Goal: Task Accomplishment & Management: Use online tool/utility

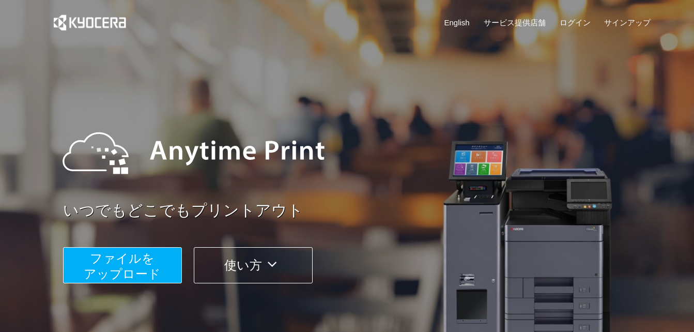
click at [140, 260] on span "ファイルを ​​アップロード" at bounding box center [122, 265] width 77 height 29
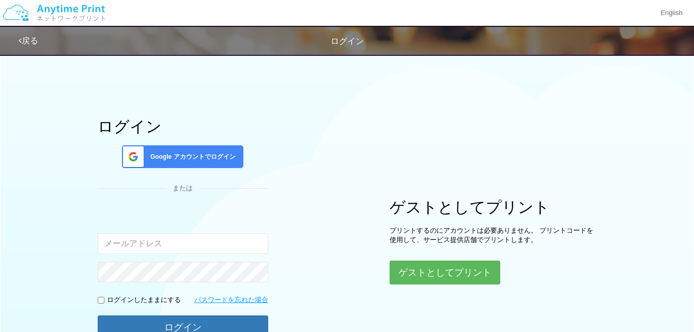
type input "[EMAIL_ADDRESS][DOMAIN_NAME]"
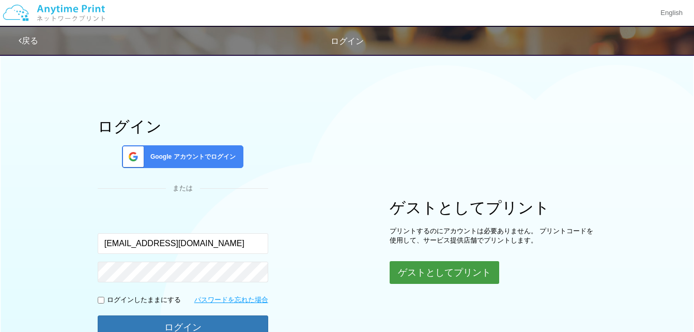
click at [410, 273] on button "ゲストとしてプリント" at bounding box center [443, 272] width 109 height 23
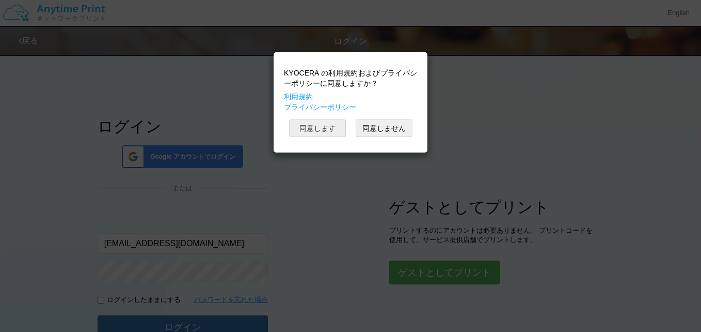
click at [337, 132] on button "同意します" at bounding box center [317, 128] width 57 height 18
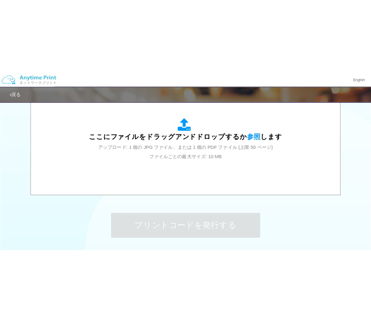
scroll to position [310, 0]
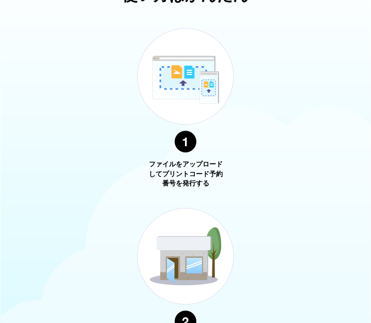
scroll to position [130, 0]
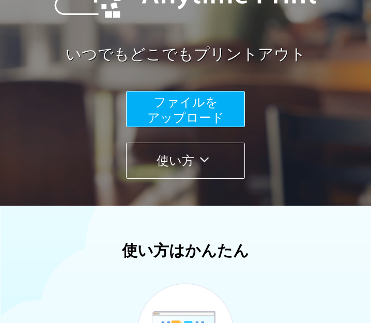
click at [198, 114] on span "ファイルを ​​アップロード" at bounding box center [185, 109] width 77 height 29
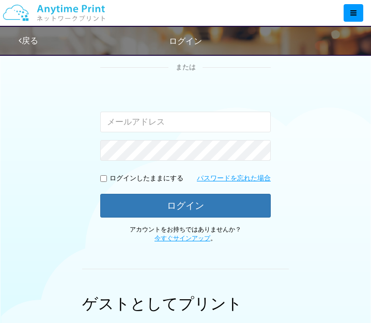
type input "[EMAIL_ADDRESS][DOMAIN_NAME]"
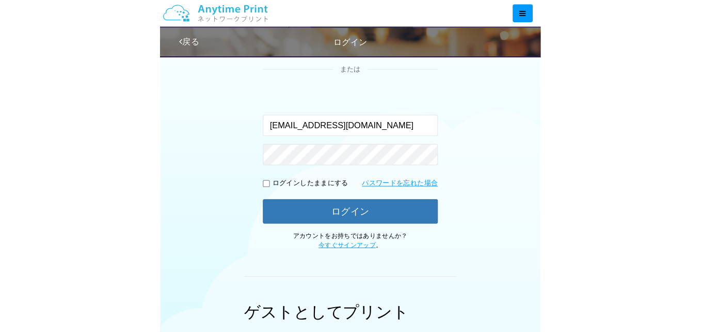
scroll to position [107, 0]
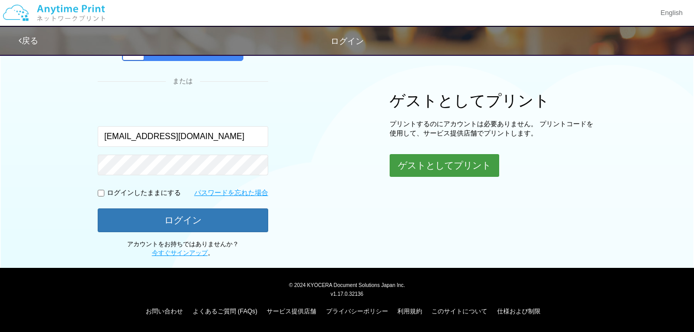
click at [378, 165] on button "ゲストとしてプリント" at bounding box center [443, 165] width 109 height 23
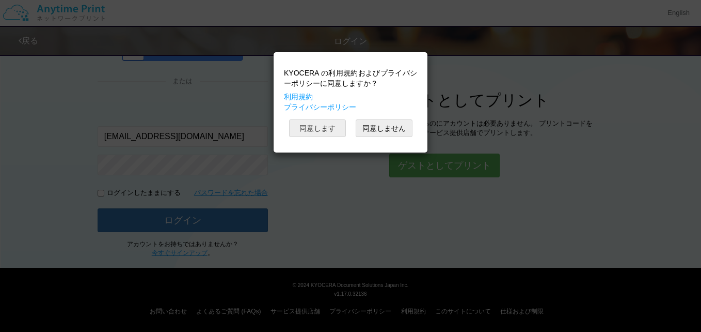
click at [337, 127] on button "同意します" at bounding box center [317, 128] width 57 height 18
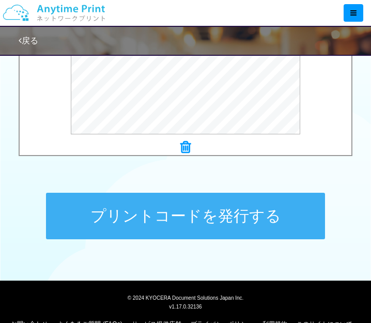
scroll to position [478, 0]
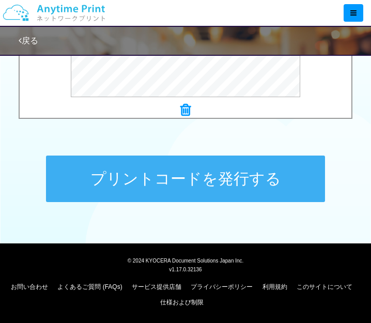
click at [247, 178] on button "プリントコードを発行する" at bounding box center [185, 178] width 279 height 46
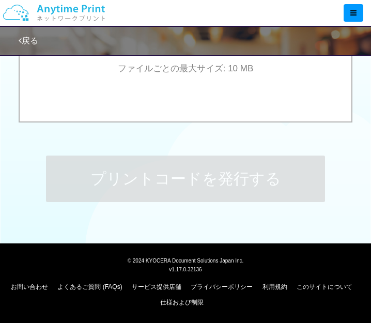
scroll to position [0, 0]
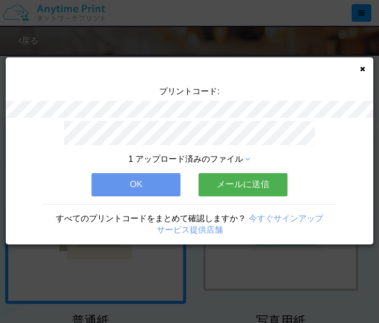
click at [247, 178] on button "メールに送信" at bounding box center [242, 184] width 89 height 23
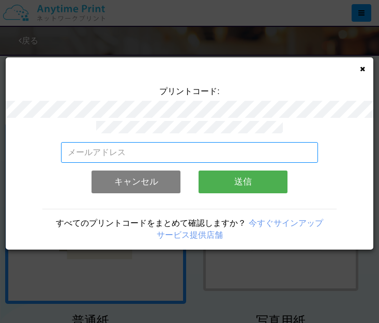
click at [146, 146] on input "email" at bounding box center [189, 152] width 257 height 21
type input "[EMAIL_ADDRESS][DOMAIN_NAME]"
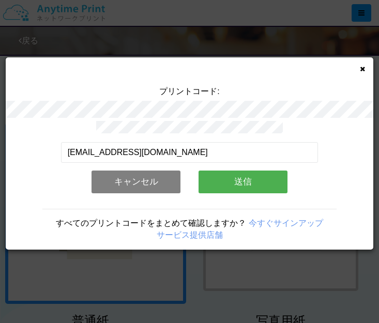
click at [235, 174] on button "送信" at bounding box center [242, 181] width 89 height 23
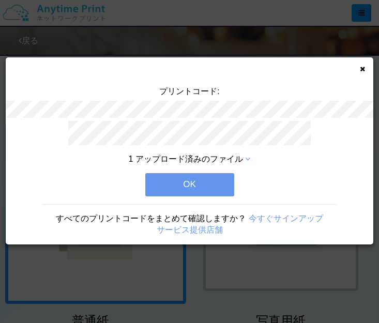
click at [226, 176] on button "OK" at bounding box center [189, 184] width 89 height 23
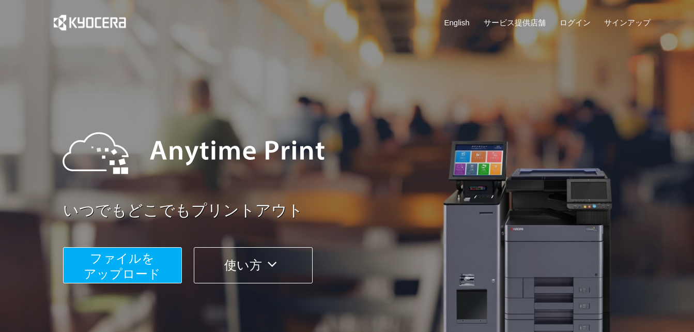
click at [151, 263] on span "ファイルを ​​アップロード" at bounding box center [122, 265] width 77 height 29
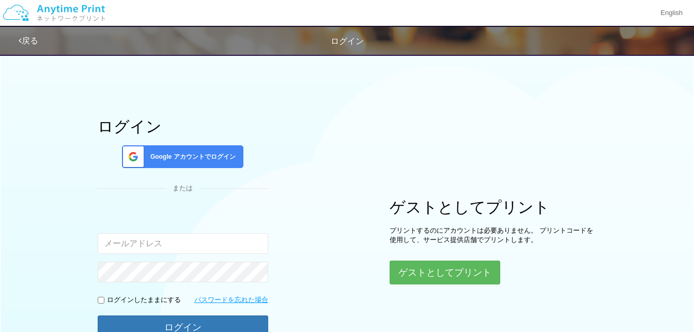
type input "[EMAIL_ADDRESS][DOMAIN_NAME]"
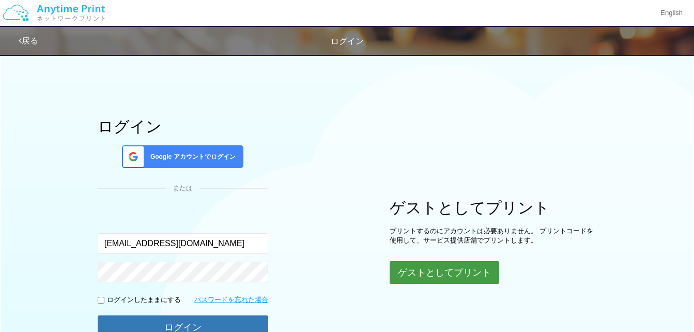
click at [463, 269] on button "ゲストとしてプリント" at bounding box center [443, 272] width 109 height 23
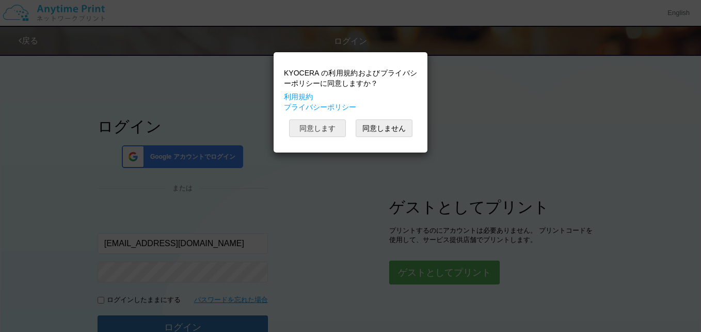
click at [319, 127] on button "同意します" at bounding box center [317, 128] width 57 height 18
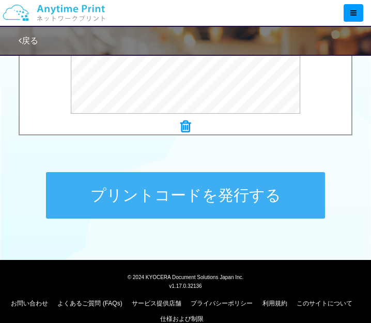
scroll to position [465, 0]
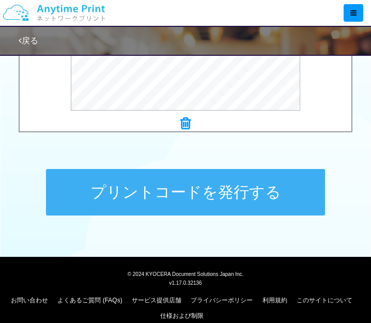
click at [214, 202] on button "プリントコードを発行する" at bounding box center [185, 192] width 279 height 46
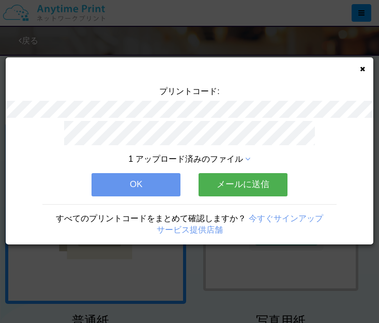
click at [233, 183] on button "メールに送信" at bounding box center [242, 184] width 89 height 23
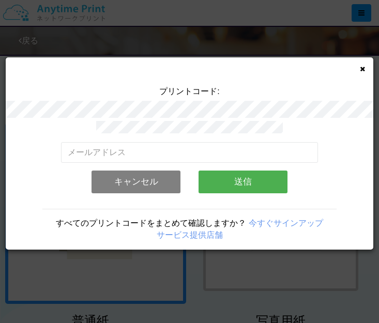
click at [194, 162] on div "有効なメールアドレスを入力してください。 このメールアドレスは、すでに別のアカウントと関連付けられています。 キャンセル 送信" at bounding box center [189, 171] width 257 height 59
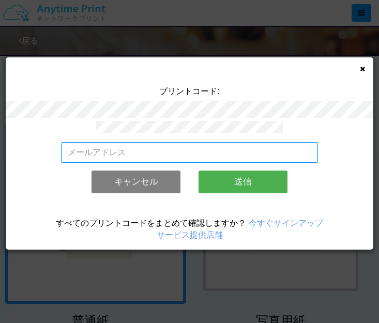
click at [188, 149] on input "email" at bounding box center [189, 152] width 257 height 21
type input "[EMAIL_ADDRESS][DOMAIN_NAME]"
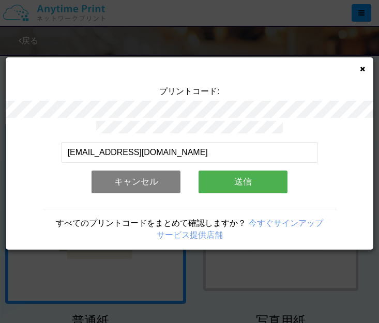
click at [220, 180] on button "送信" at bounding box center [242, 181] width 89 height 23
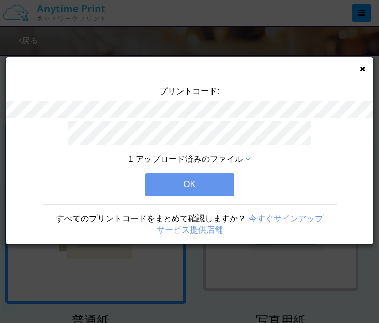
click at [220, 180] on button "OK" at bounding box center [189, 184] width 89 height 23
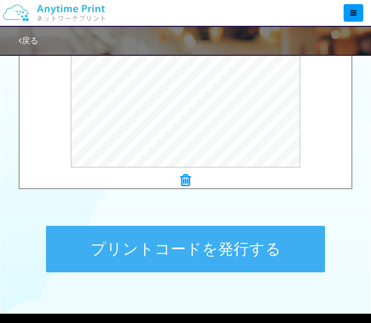
scroll to position [413, 0]
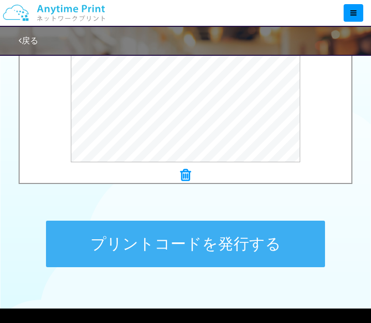
click at [162, 238] on button "プリントコードを発行する" at bounding box center [185, 243] width 279 height 46
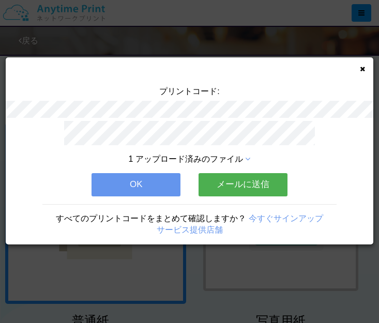
click at [215, 185] on button "メールに送信" at bounding box center [242, 184] width 89 height 23
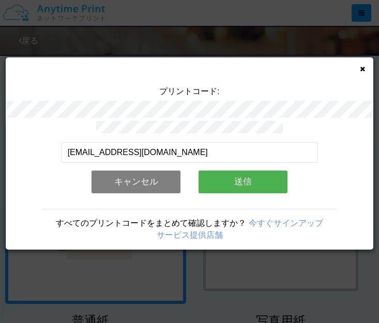
click at [217, 178] on button "送信" at bounding box center [242, 181] width 89 height 23
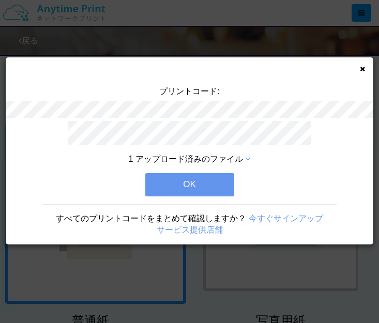
click at [212, 181] on button "OK" at bounding box center [189, 184] width 89 height 23
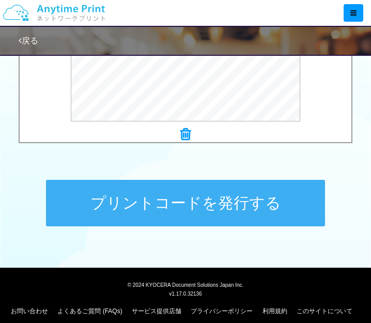
scroll to position [465, 0]
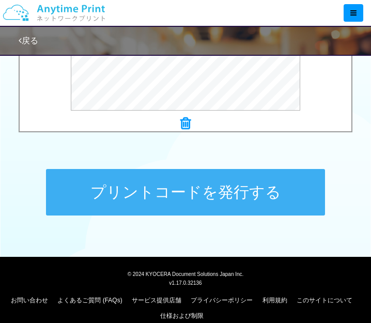
click at [225, 200] on button "プリントコードを発行する" at bounding box center [185, 192] width 279 height 46
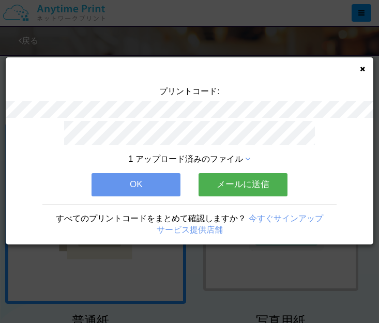
click at [239, 181] on button "メールに送信" at bounding box center [242, 184] width 89 height 23
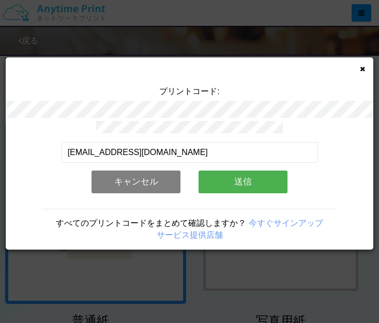
click at [239, 181] on button "送信" at bounding box center [242, 181] width 89 height 23
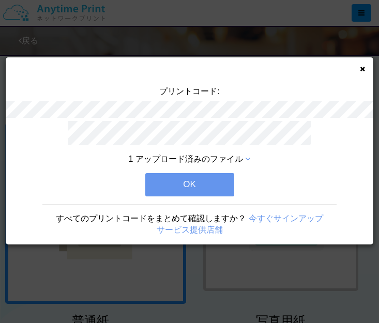
click at [225, 182] on button "OK" at bounding box center [189, 184] width 89 height 23
